Goal: Task Accomplishment & Management: Complete application form

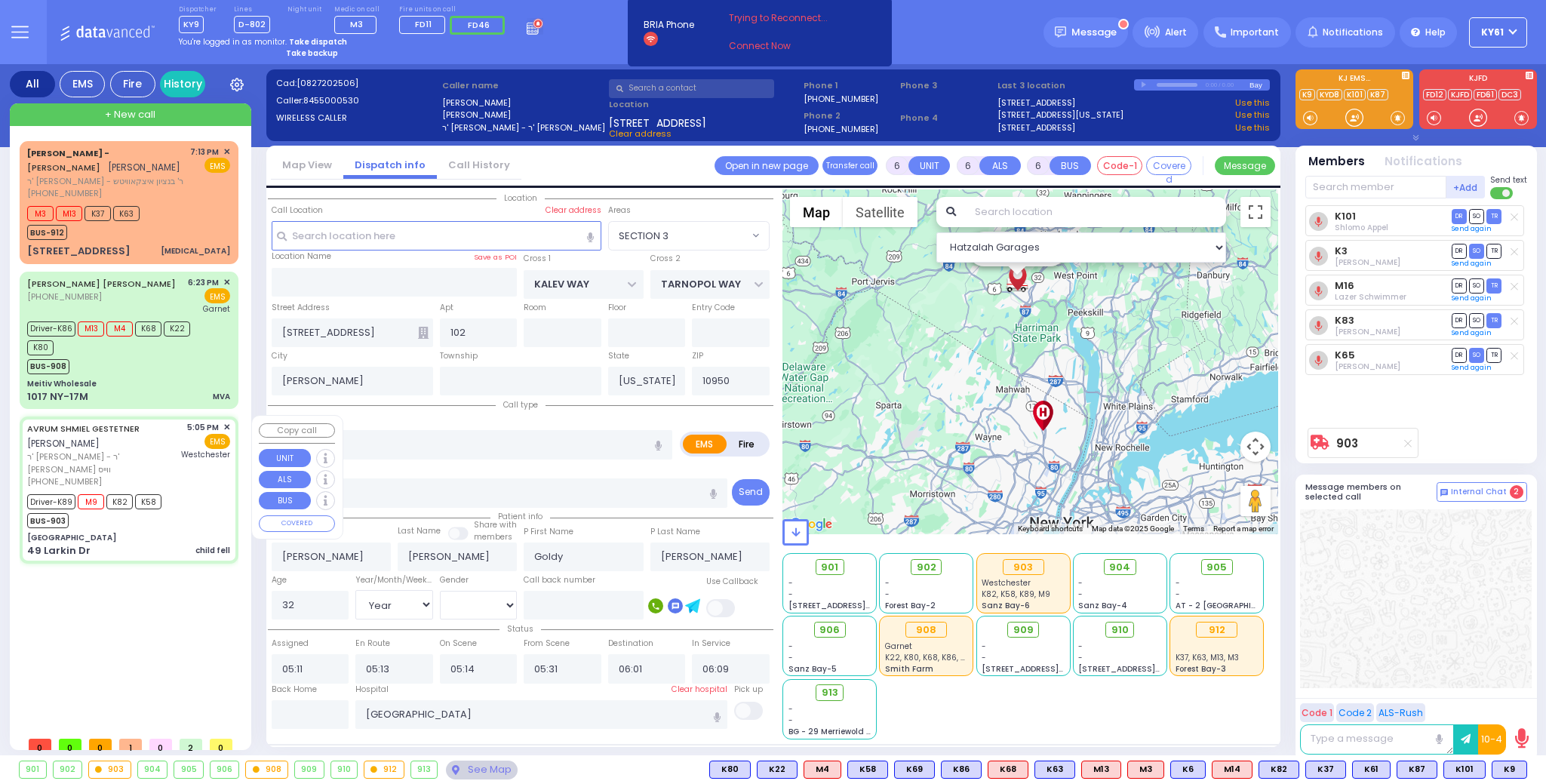
select select "SECTION 3"
select select "Year"
select select "[DEMOGRAPHIC_DATA]"
select select
type input "child fell"
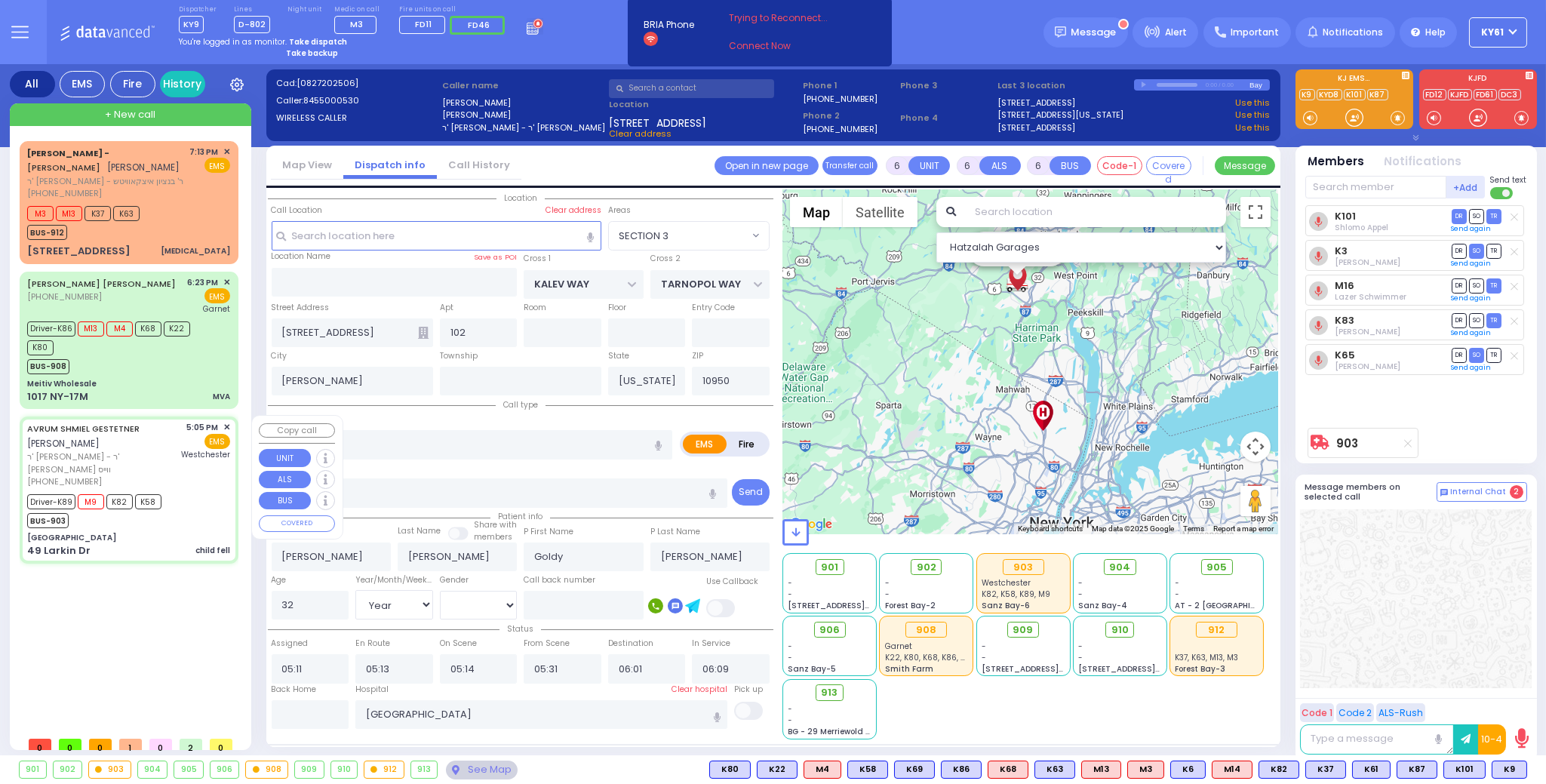
radio input "true"
type input "AVRUM SHMIEL"
type input "GESTETNER"
type input "Shaye"
type input "Rubinstein"
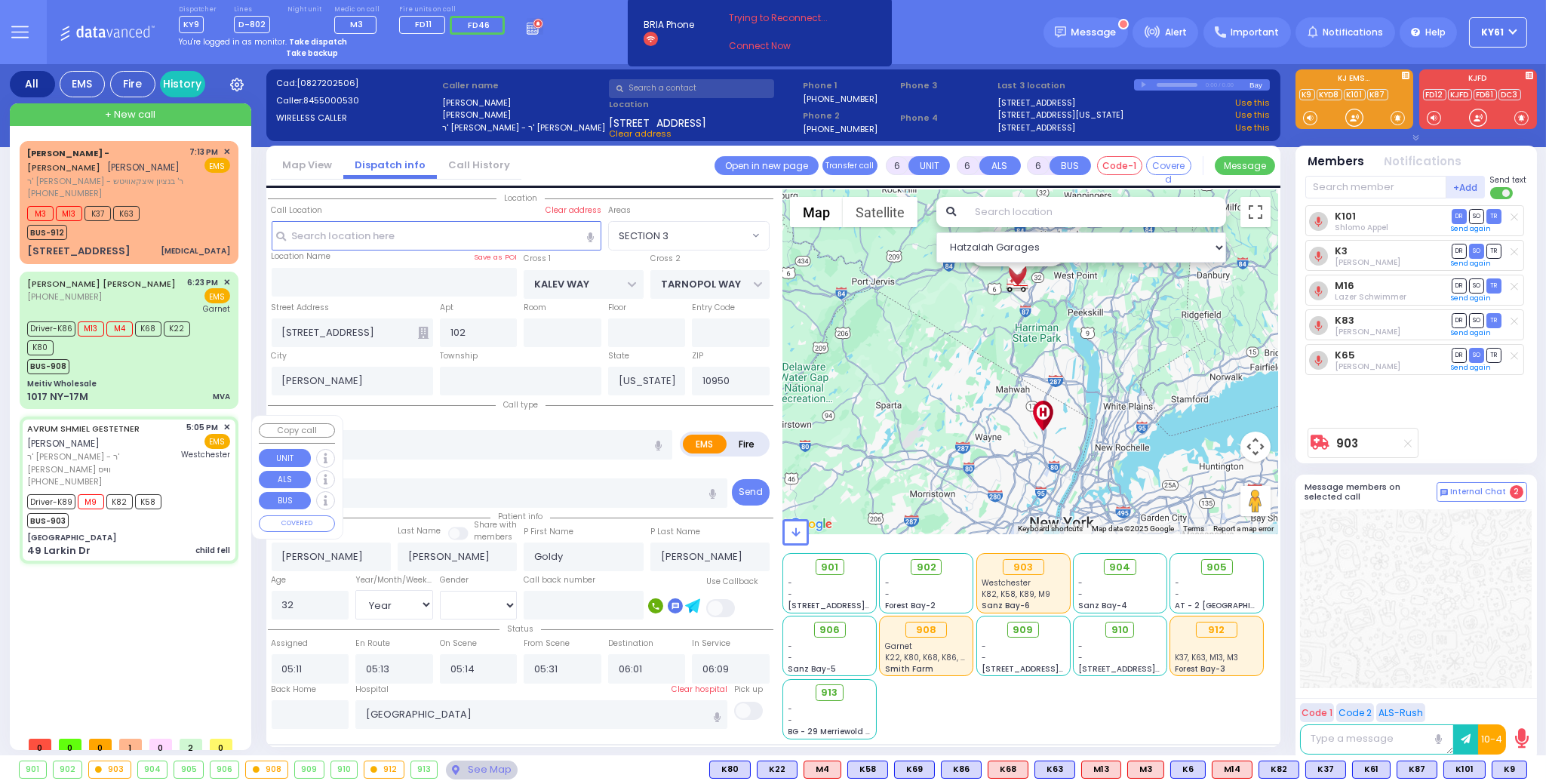
type input "2"
select select "Year"
select select "[DEMOGRAPHIC_DATA]"
type input "17:05"
type input "17:07"
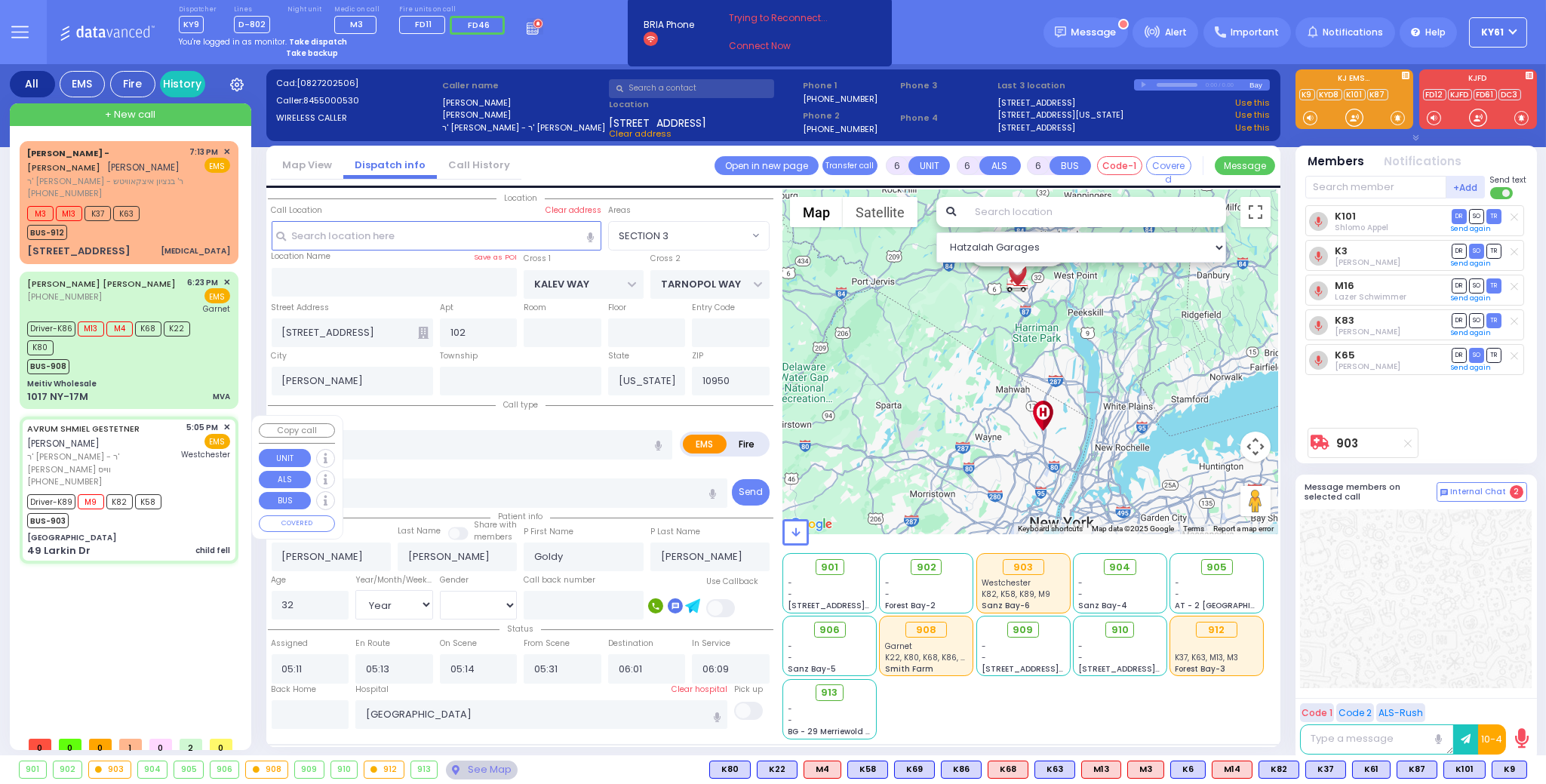
type input "17:10"
type input "17:25"
type input "18:11"
type input "[GEOGRAPHIC_DATA]-[PERSON_NAME][GEOGRAPHIC_DATA]"
select select "Hatzalah Garages"
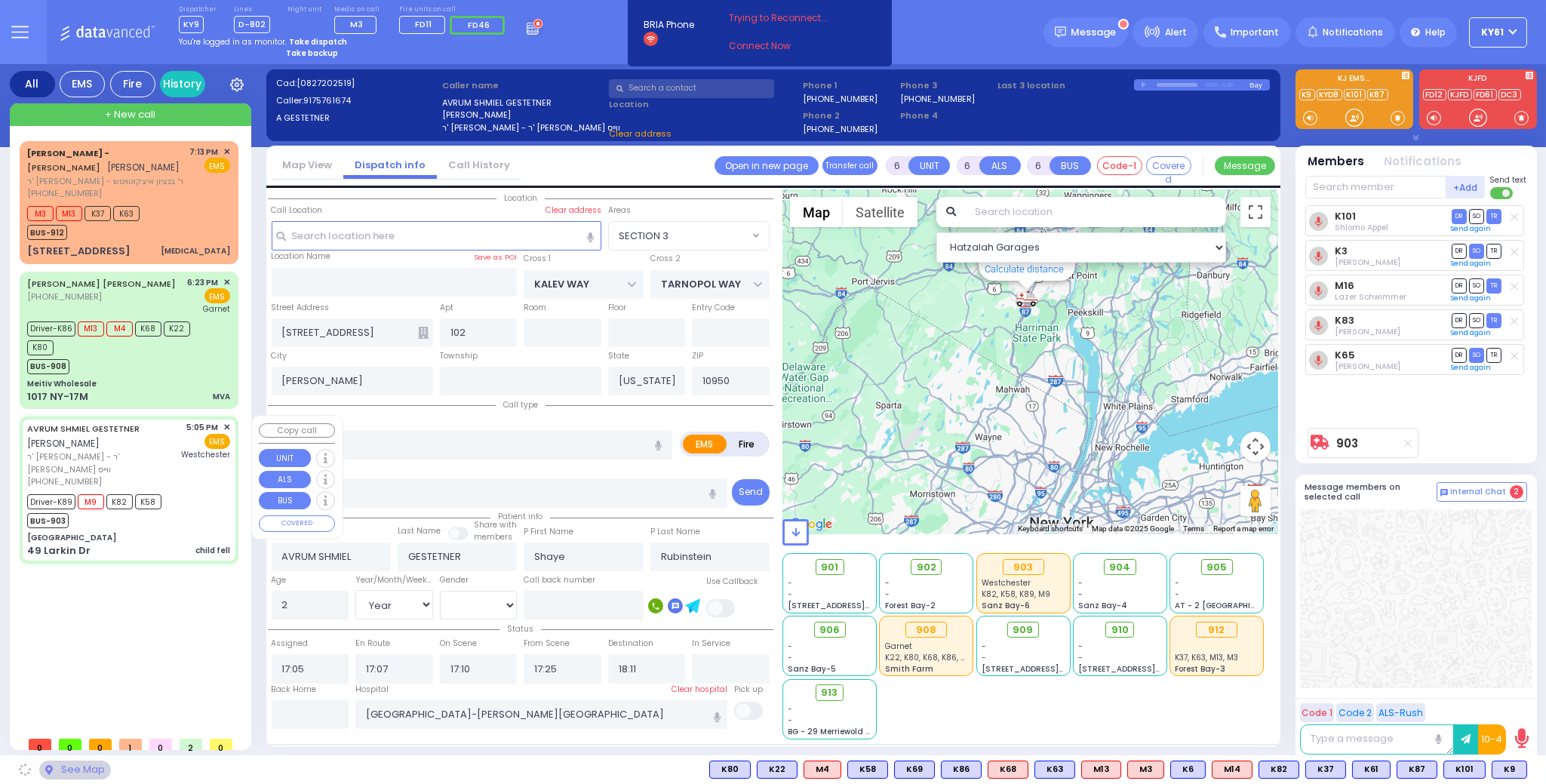
type input "[GEOGRAPHIC_DATA]"
type input "OLD COUNTRY RD"
type input "49 Larkin Dr"
type input "Monroe"
select select "MONROE"
